Goal: Task Accomplishment & Management: Use online tool/utility

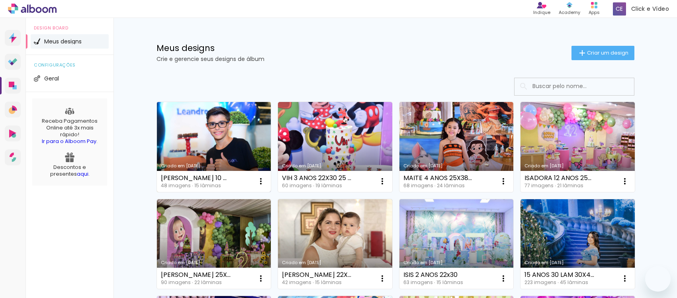
click at [199, 145] on link "Criado em [DATE]" at bounding box center [214, 147] width 114 height 90
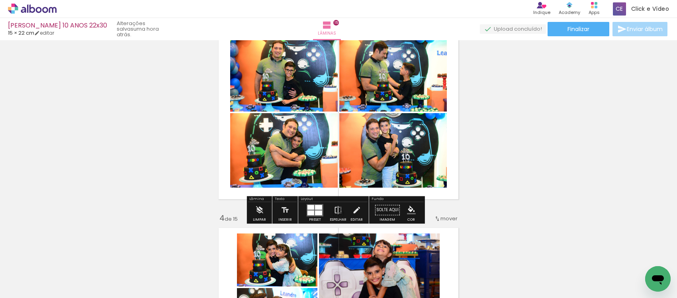
scroll to position [448, 0]
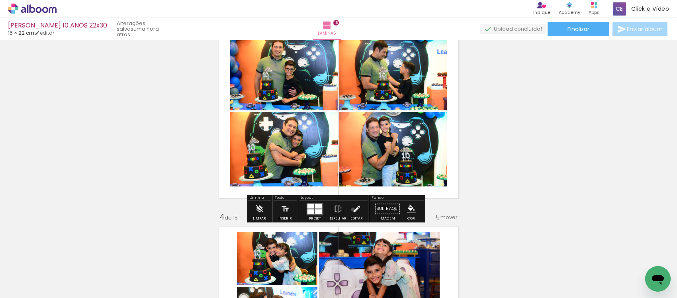
click at [352, 210] on iron-icon at bounding box center [356, 209] width 9 height 16
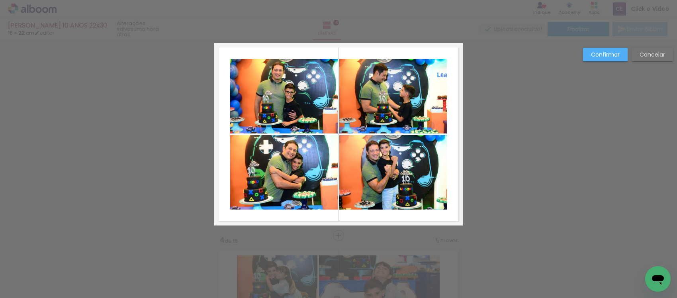
scroll to position [415, 0]
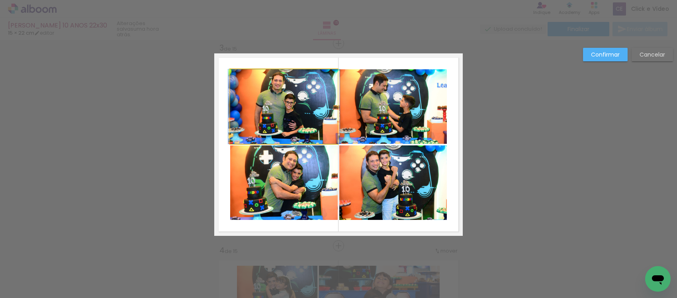
click at [284, 104] on quentale-photo at bounding box center [284, 106] width 108 height 75
click at [289, 186] on quentale-photo at bounding box center [284, 182] width 108 height 75
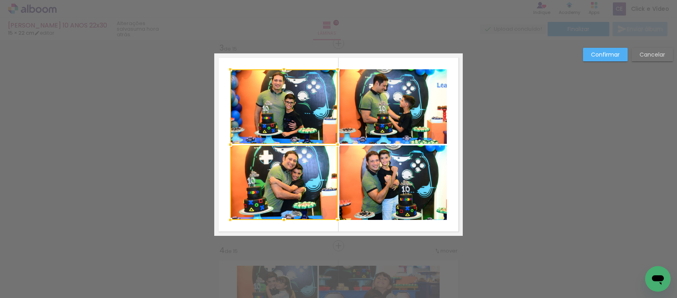
click at [361, 114] on quentale-photo at bounding box center [393, 106] width 108 height 75
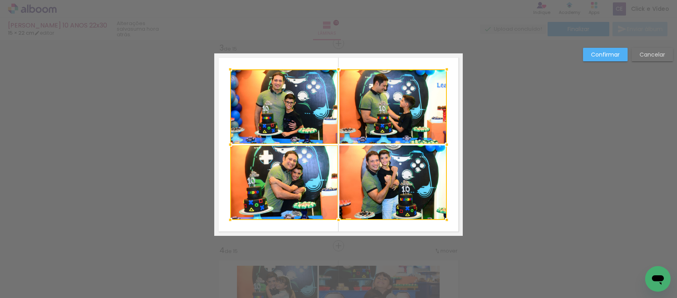
click at [384, 180] on div at bounding box center [338, 144] width 217 height 151
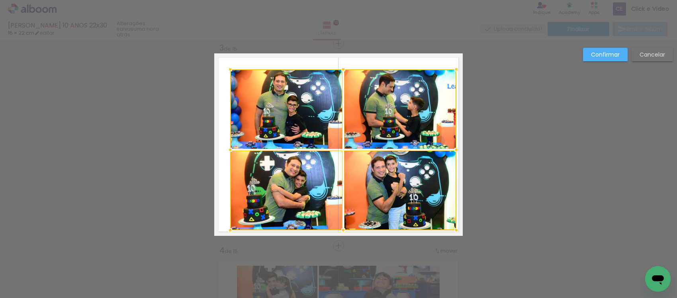
drag, startPoint x: 441, startPoint y: 218, endPoint x: 451, endPoint y: 229, distance: 14.4
click at [451, 229] on div at bounding box center [457, 230] width 16 height 16
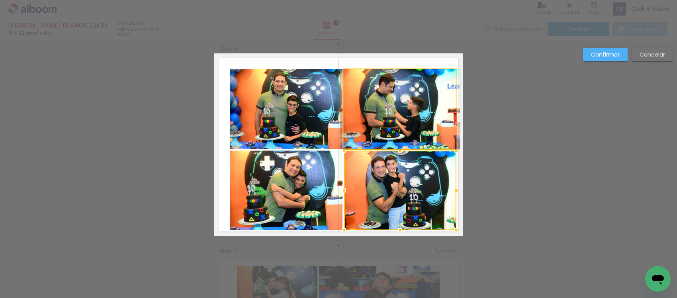
click at [375, 100] on quentale-photo at bounding box center [400, 109] width 112 height 80
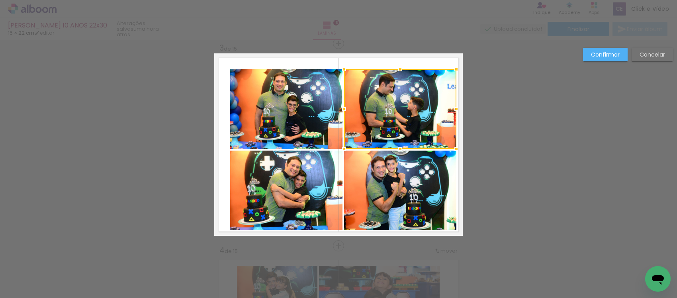
click at [373, 161] on quentale-photo at bounding box center [400, 191] width 112 height 80
click at [293, 180] on quentale-photo at bounding box center [286, 191] width 112 height 80
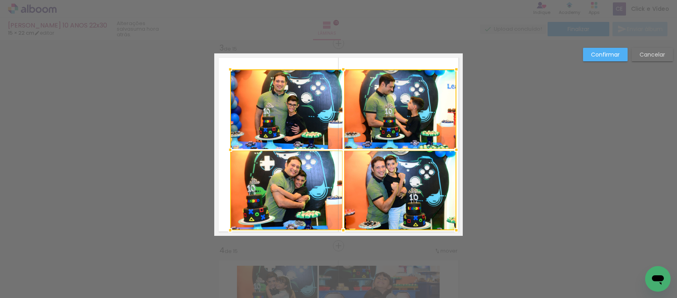
click at [295, 135] on div at bounding box center [343, 149] width 226 height 161
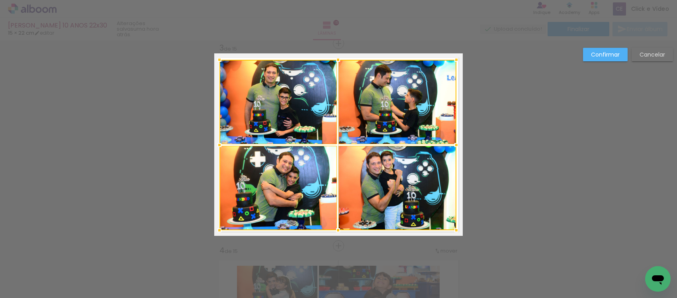
drag, startPoint x: 228, startPoint y: 73, endPoint x: 218, endPoint y: 64, distance: 14.1
click at [218, 64] on div at bounding box center [220, 60] width 16 height 16
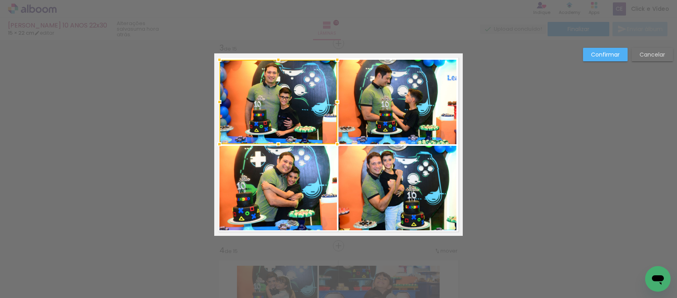
click at [253, 112] on div at bounding box center [279, 102] width 118 height 84
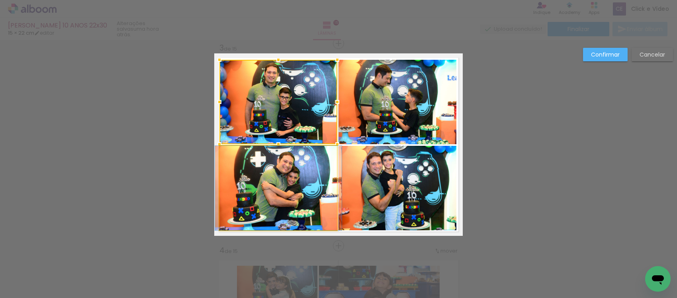
click at [255, 171] on quentale-photo at bounding box center [279, 188] width 118 height 84
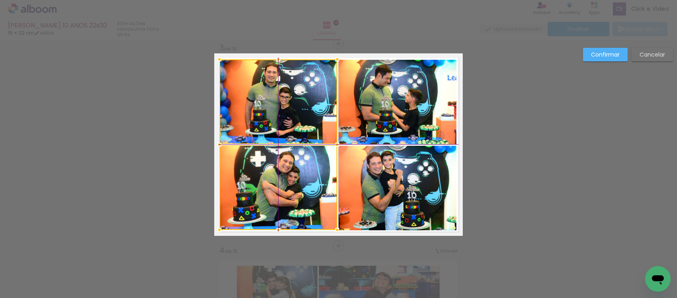
drag, startPoint x: 287, startPoint y: 174, endPoint x: 281, endPoint y: 177, distance: 6.6
click at [281, 177] on div at bounding box center [279, 144] width 118 height 171
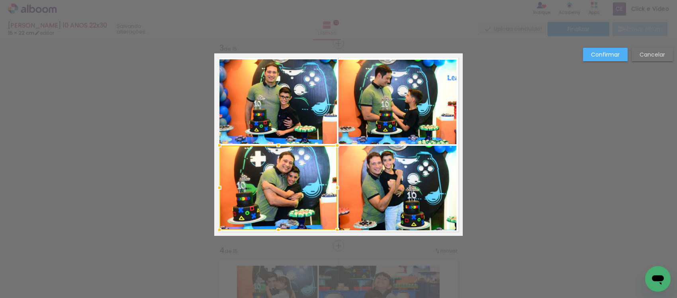
click at [397, 98] on quentale-photo at bounding box center [398, 102] width 118 height 84
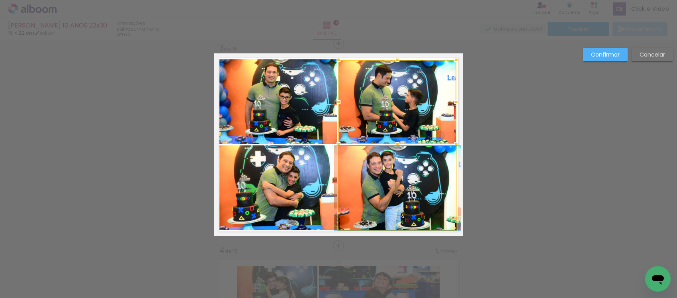
click at [373, 157] on quentale-photo at bounding box center [398, 188] width 118 height 84
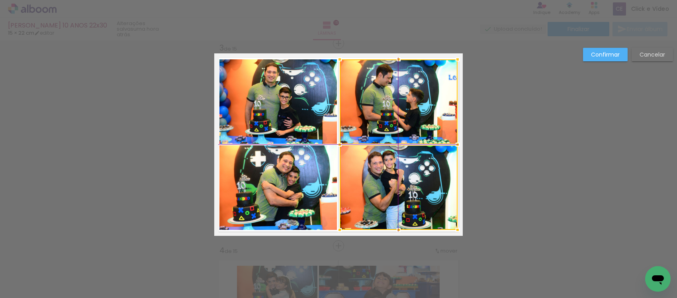
drag, startPoint x: 357, startPoint y: 166, endPoint x: 433, endPoint y: 131, distance: 83.4
click at [360, 168] on div at bounding box center [399, 144] width 118 height 171
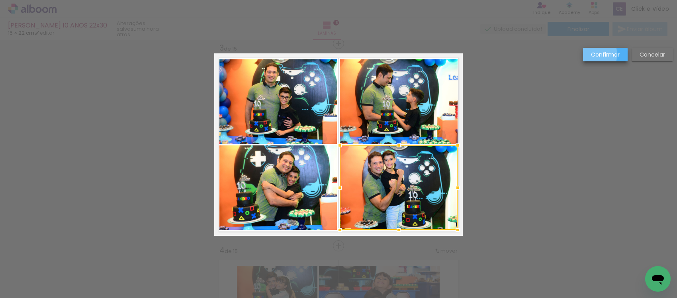
click at [0, 0] on slot "Confirmar" at bounding box center [0, 0] width 0 height 0
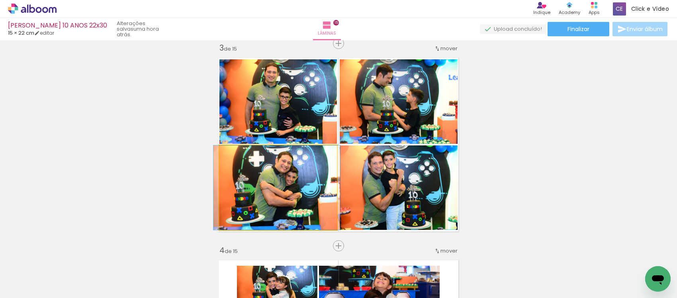
drag, startPoint x: 287, startPoint y: 186, endPoint x: 291, endPoint y: 190, distance: 5.7
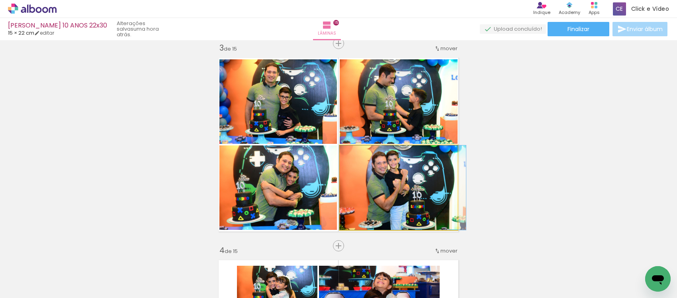
drag, startPoint x: 367, startPoint y: 184, endPoint x: 371, endPoint y: 189, distance: 6.9
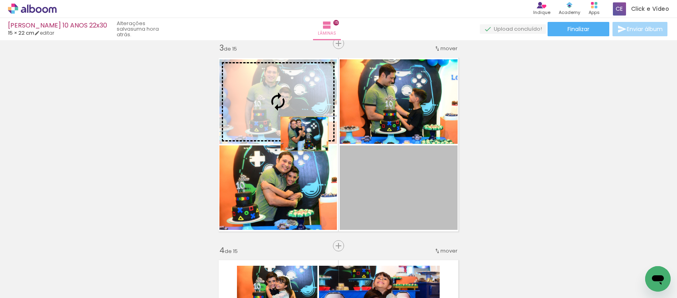
drag, startPoint x: 381, startPoint y: 194, endPoint x: 298, endPoint y: 131, distance: 104.4
click at [0, 0] on slot at bounding box center [0, 0] width 0 height 0
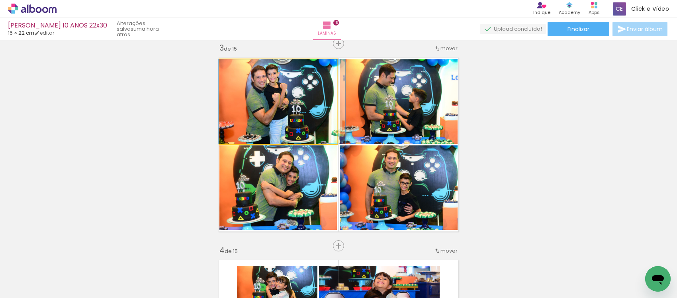
drag, startPoint x: 279, startPoint y: 108, endPoint x: 283, endPoint y: 112, distance: 5.4
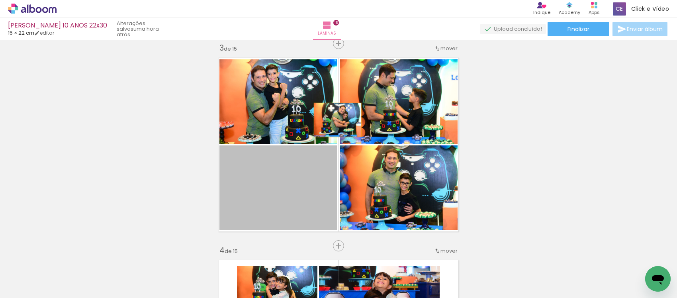
drag, startPoint x: 268, startPoint y: 196, endPoint x: 345, endPoint y: 114, distance: 113.6
click at [0, 0] on slot at bounding box center [0, 0] width 0 height 0
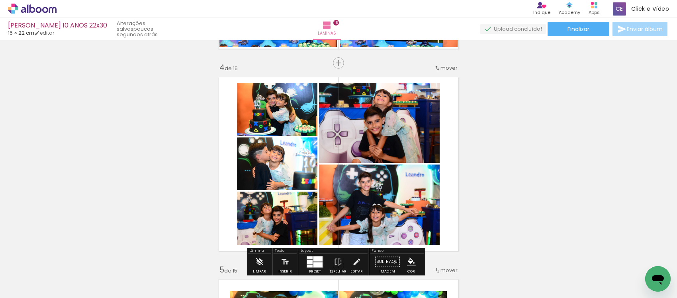
scroll to position [647, 0]
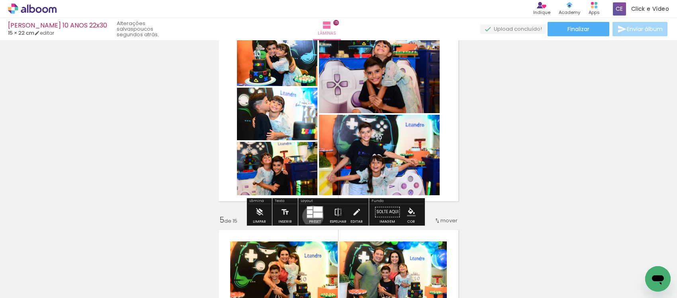
click at [314, 216] on div at bounding box center [318, 214] width 9 height 5
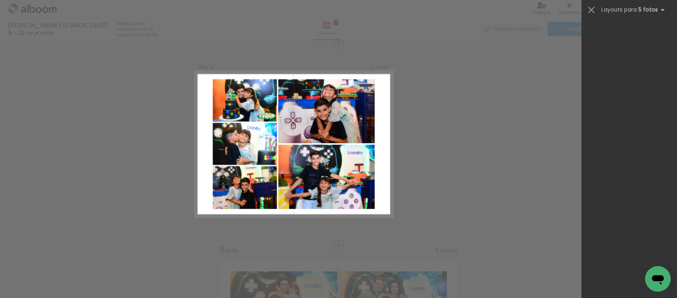
scroll to position [1212, 0]
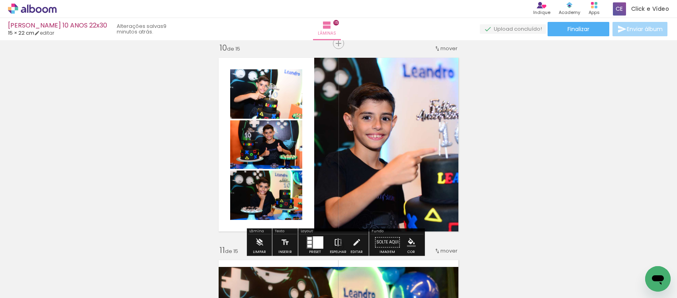
scroll to position [0, 416]
click at [335, 241] on iron-icon at bounding box center [338, 242] width 9 height 16
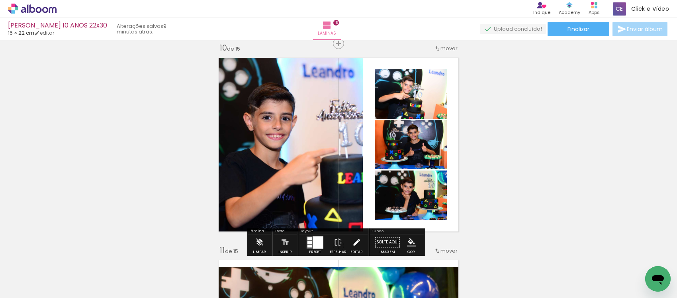
click at [355, 238] on iron-icon at bounding box center [356, 242] width 9 height 16
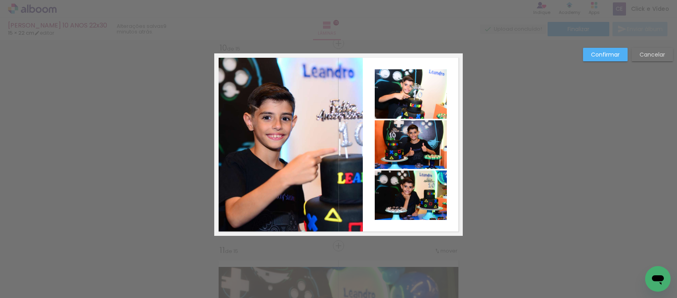
click at [398, 88] on quentale-photo at bounding box center [411, 93] width 72 height 49
click at [393, 143] on quentale-photo at bounding box center [411, 144] width 72 height 49
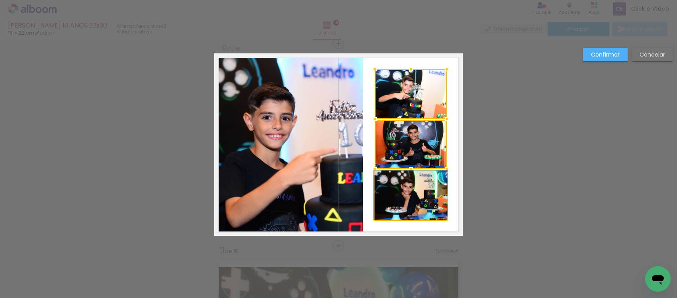
click at [415, 213] on quentale-photo at bounding box center [411, 195] width 72 height 49
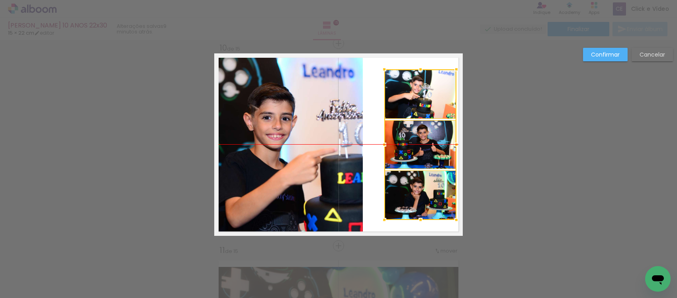
drag, startPoint x: 406, startPoint y: 198, endPoint x: 410, endPoint y: 198, distance: 4.0
click at [410, 198] on div at bounding box center [420, 144] width 72 height 151
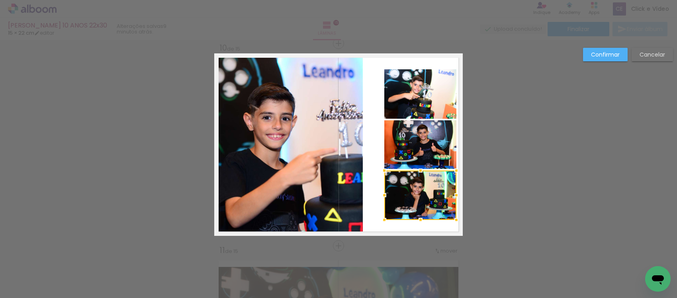
click at [328, 135] on quentale-photo at bounding box center [288, 144] width 149 height 182
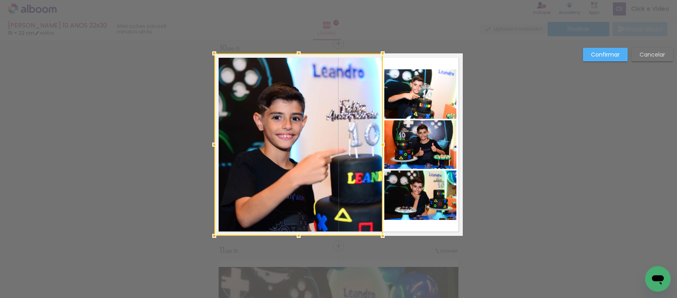
drag, startPoint x: 357, startPoint y: 146, endPoint x: 377, endPoint y: 163, distance: 26.5
click at [377, 163] on div at bounding box center [298, 144] width 169 height 182
click at [588, 55] on paper-button "Confirmar" at bounding box center [605, 55] width 45 height 14
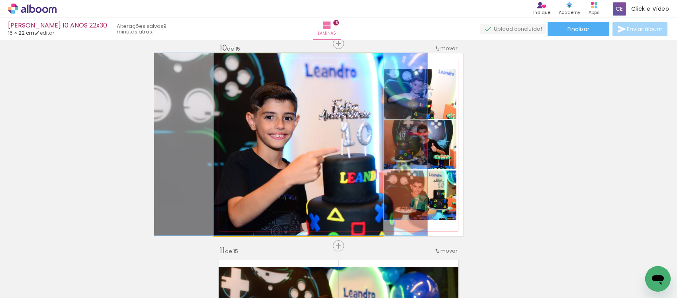
drag, startPoint x: 337, startPoint y: 162, endPoint x: 329, endPoint y: 155, distance: 10.4
drag, startPoint x: 314, startPoint y: 157, endPoint x: 314, endPoint y: 144, distance: 13.2
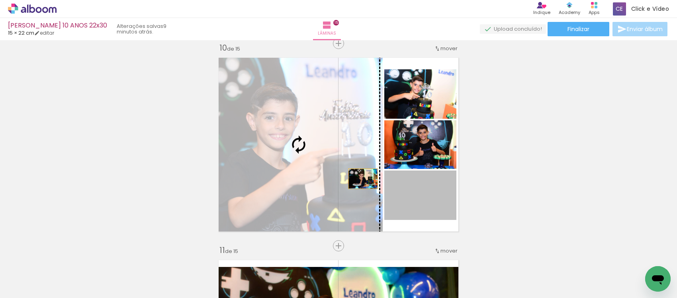
drag, startPoint x: 416, startPoint y: 197, endPoint x: 355, endPoint y: 174, distance: 65.0
click at [0, 0] on slot at bounding box center [0, 0] width 0 height 0
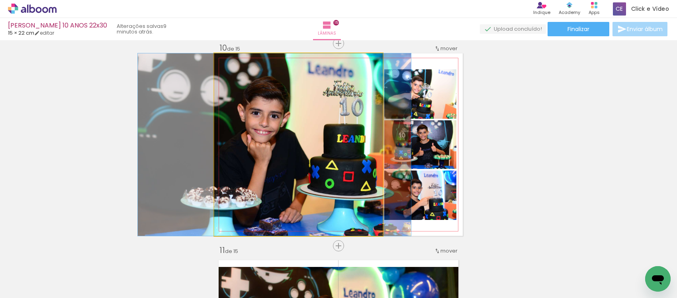
drag, startPoint x: 309, startPoint y: 167, endPoint x: 285, endPoint y: 179, distance: 26.7
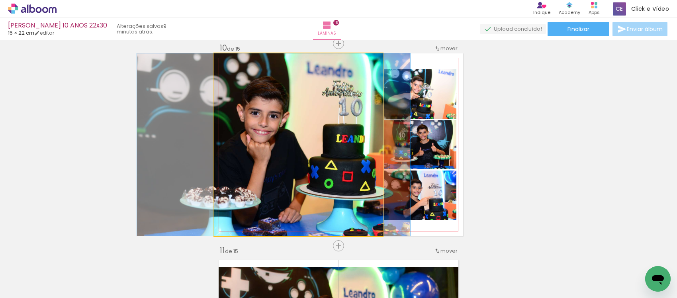
drag, startPoint x: 339, startPoint y: 186, endPoint x: 338, endPoint y: 194, distance: 8.0
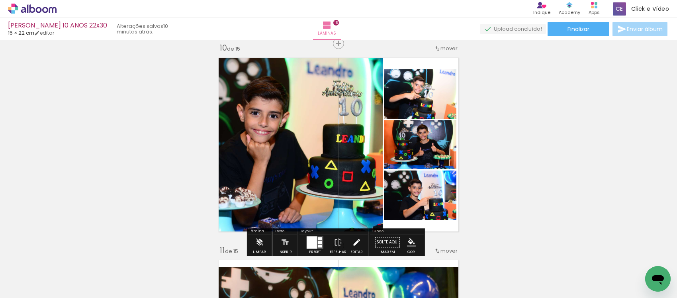
click at [357, 239] on iron-icon at bounding box center [356, 242] width 9 height 16
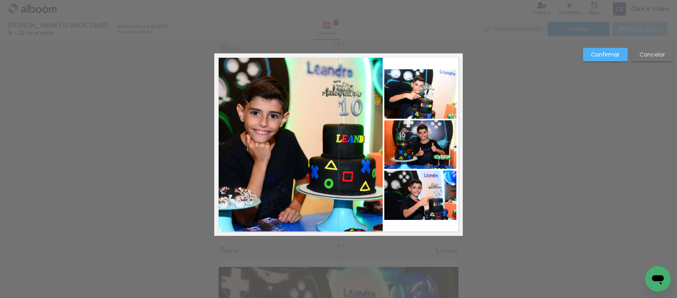
click at [428, 104] on quentale-photo at bounding box center [420, 93] width 72 height 49
click at [418, 145] on quentale-photo at bounding box center [420, 144] width 72 height 49
click at [413, 207] on quentale-photo at bounding box center [420, 195] width 72 height 49
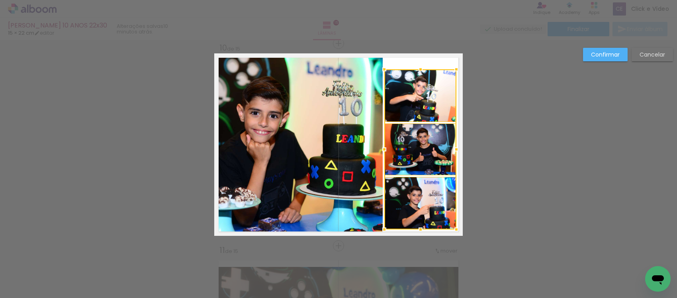
drag, startPoint x: 420, startPoint y: 217, endPoint x: 420, endPoint y: 226, distance: 9.2
click at [420, 226] on div at bounding box center [421, 230] width 16 height 16
click at [417, 102] on quentale-photo at bounding box center [420, 95] width 72 height 53
click at [400, 149] on quentale-photo at bounding box center [420, 150] width 72 height 52
click at [405, 193] on quentale-photo at bounding box center [420, 203] width 72 height 53
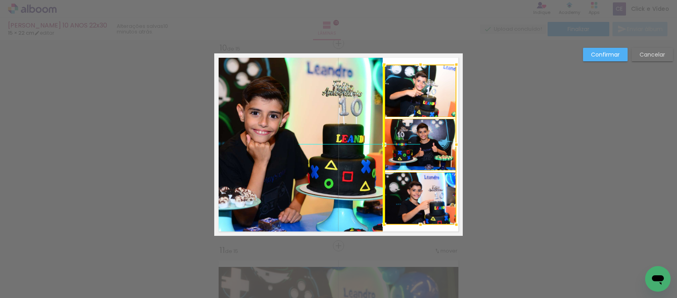
click at [429, 151] on div at bounding box center [420, 145] width 72 height 160
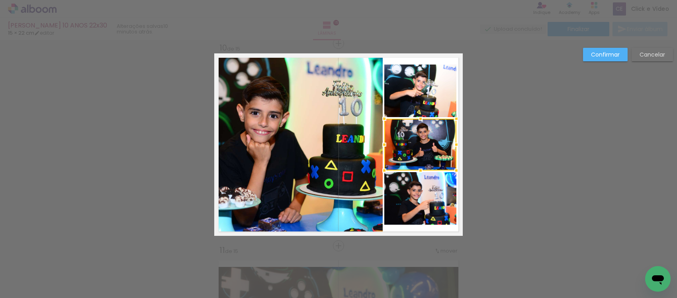
click at [0, 0] on slot "Confirmar" at bounding box center [0, 0] width 0 height 0
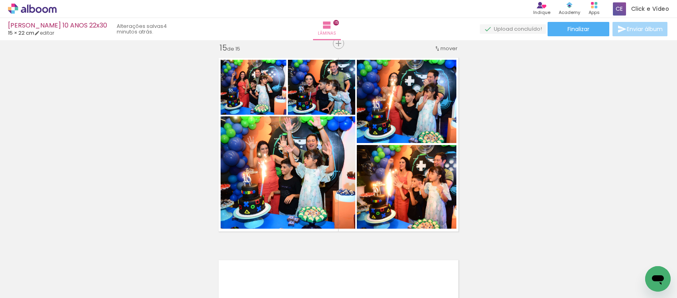
scroll to position [0, 416]
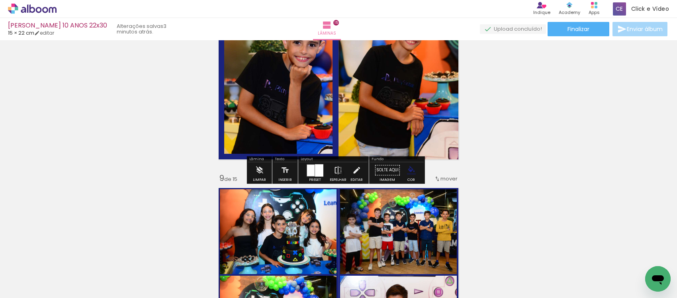
scroll to position [1399, 0]
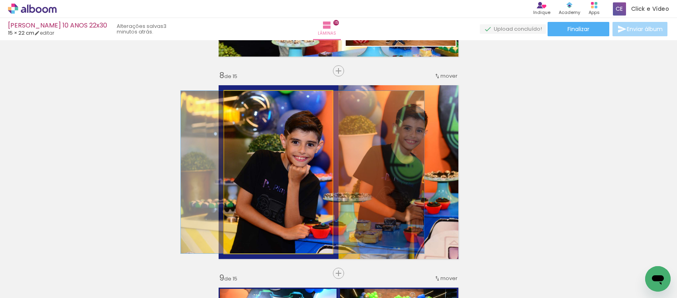
drag, startPoint x: 304, startPoint y: 163, endPoint x: 302, endPoint y: 153, distance: 10.1
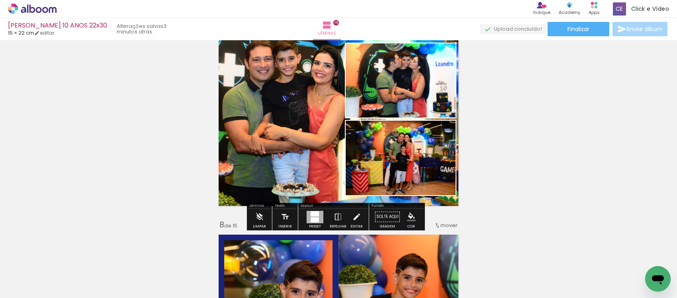
scroll to position [1200, 0]
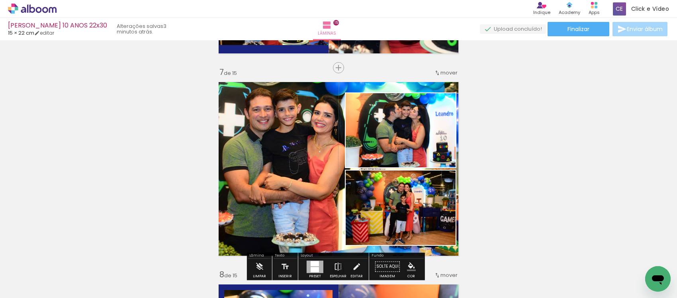
click at [422, 151] on iron-icon "color picker" at bounding box center [427, 152] width 10 height 8
click at [325, 154] on paper-item "#1a237e" at bounding box center [328, 155] width 8 height 8
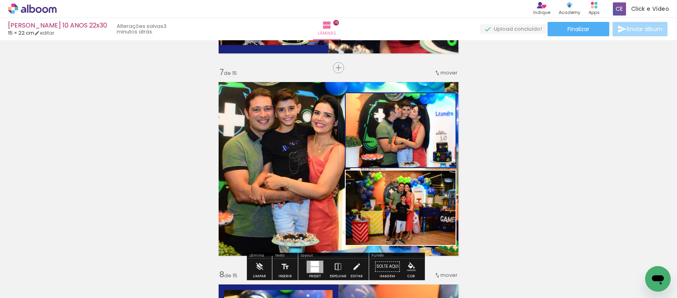
click at [422, 231] on iron-icon "color picker" at bounding box center [427, 229] width 10 height 8
click at [324, 228] on paper-item "#1a237e" at bounding box center [328, 232] width 8 height 8
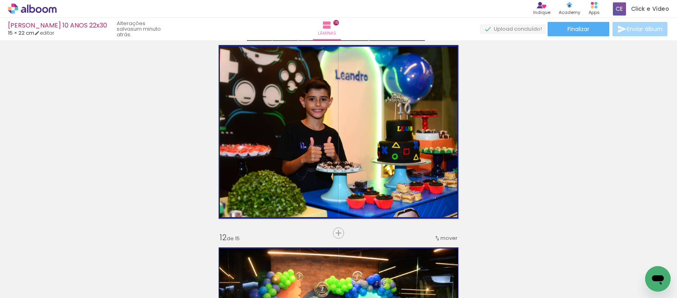
scroll to position [2097, 0]
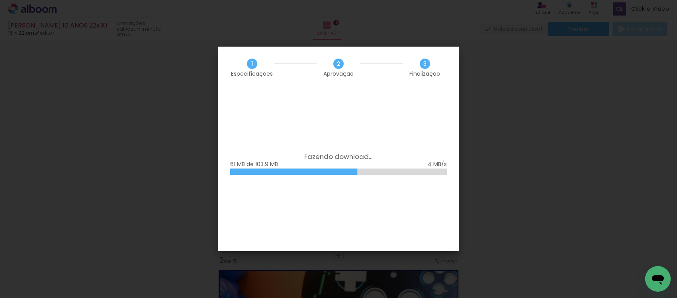
scroll to position [598, 0]
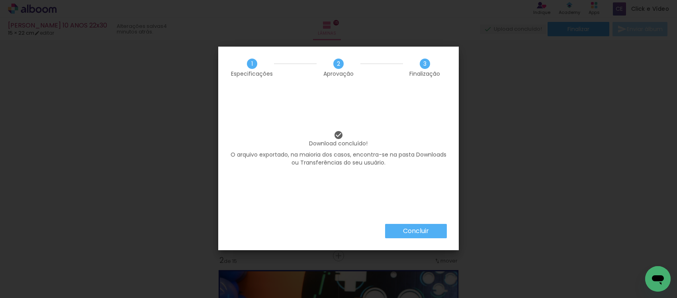
click at [0, 0] on slot "Concluir" at bounding box center [0, 0] width 0 height 0
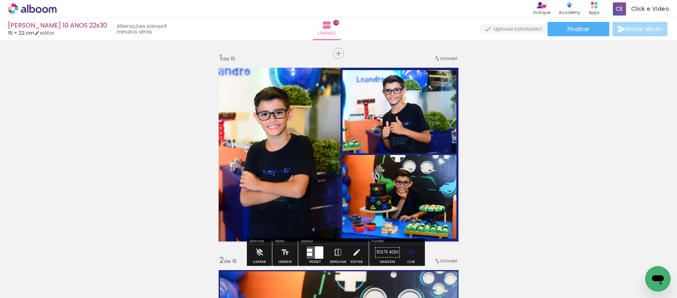
drag, startPoint x: 33, startPoint y: 7, endPoint x: 126, endPoint y: 63, distance: 108.3
click at [33, 7] on icon at bounding box center [32, 8] width 6 height 8
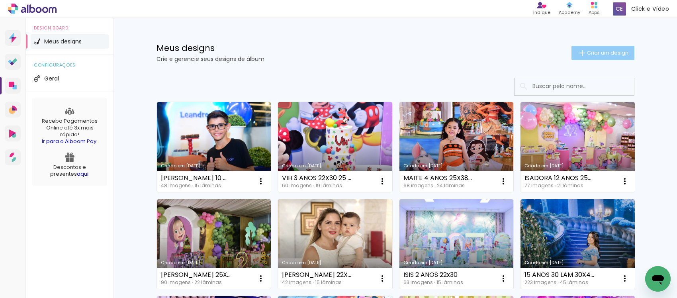
click at [587, 54] on span "Criar um design" at bounding box center [607, 52] width 41 height 5
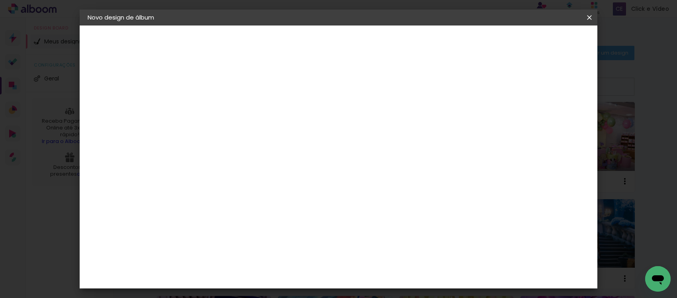
click at [218, 104] on input at bounding box center [218, 107] width 0 height 12
